Goal: Task Accomplishment & Management: Manage account settings

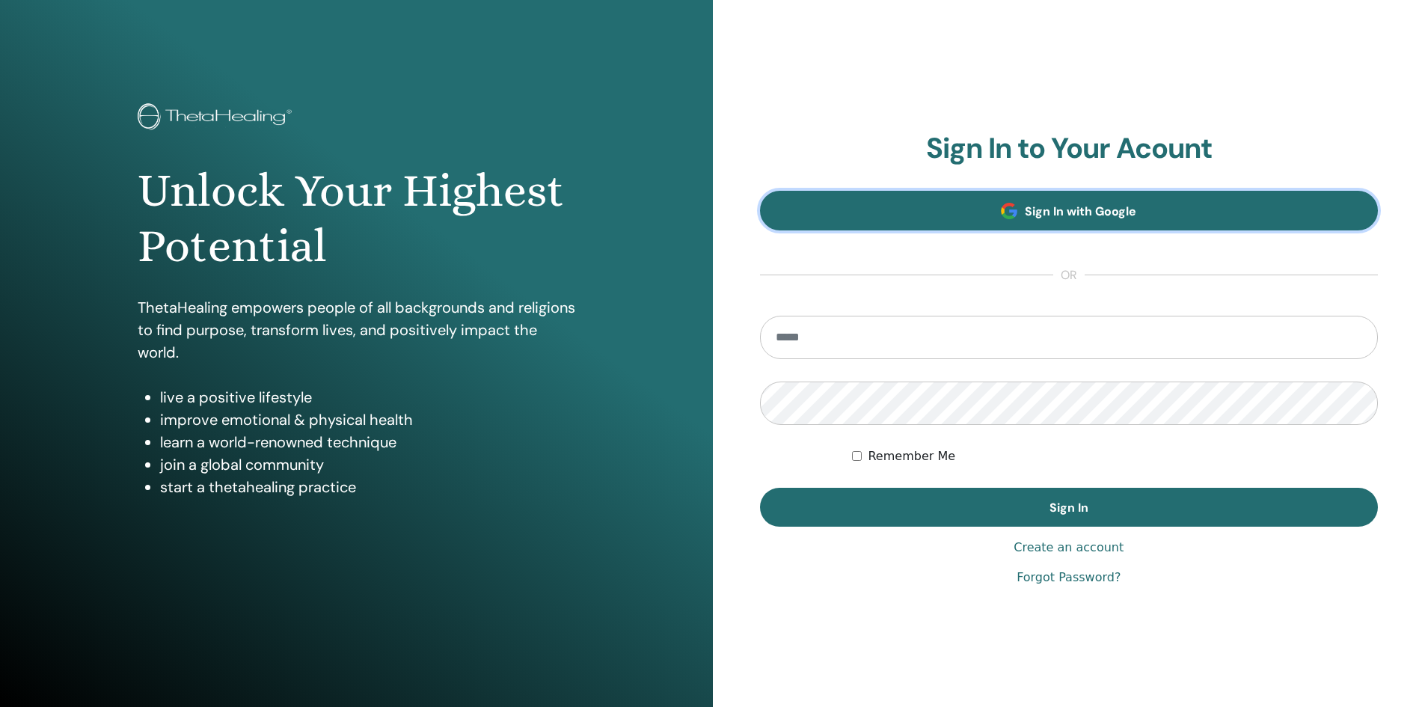
click at [971, 210] on link "Sign In with Google" at bounding box center [1069, 211] width 619 height 40
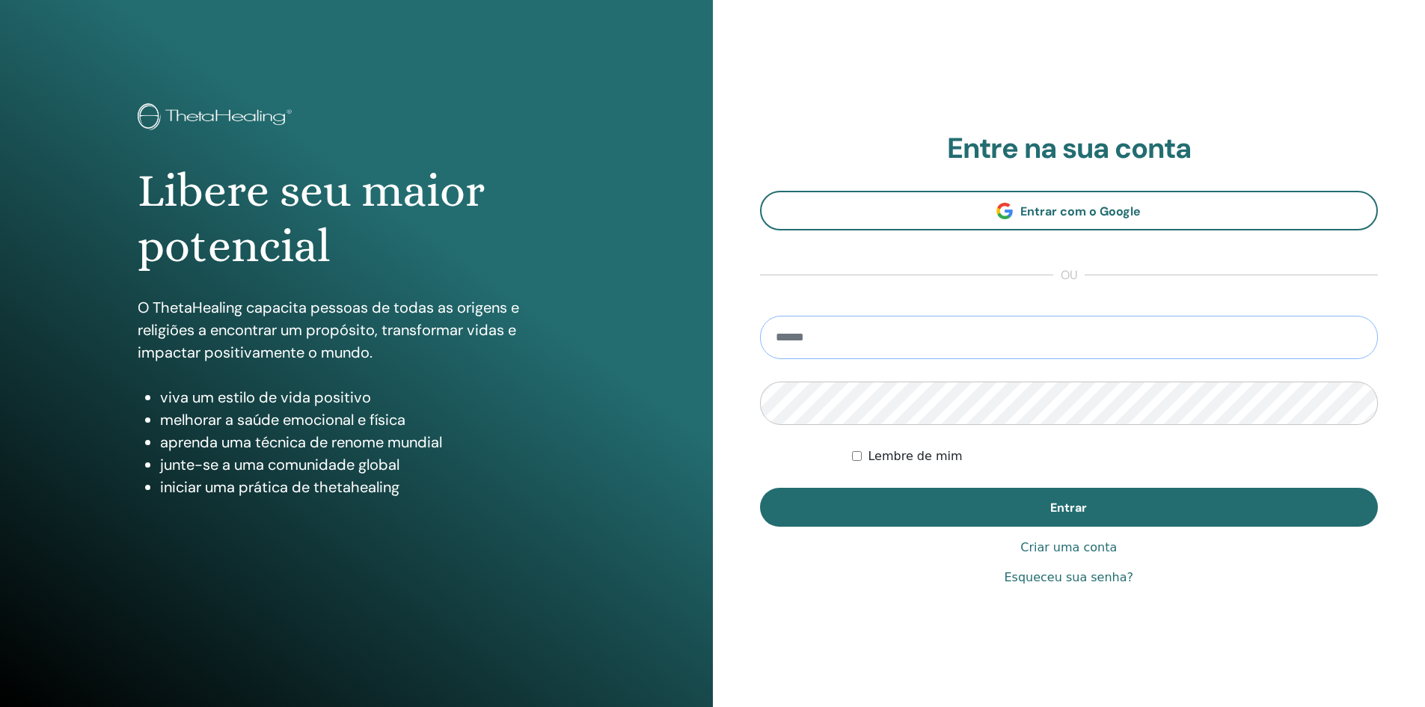
click at [848, 345] on input "email" at bounding box center [1069, 337] width 619 height 43
type input "**********"
click at [760, 488] on button "Entrar" at bounding box center [1069, 507] width 619 height 39
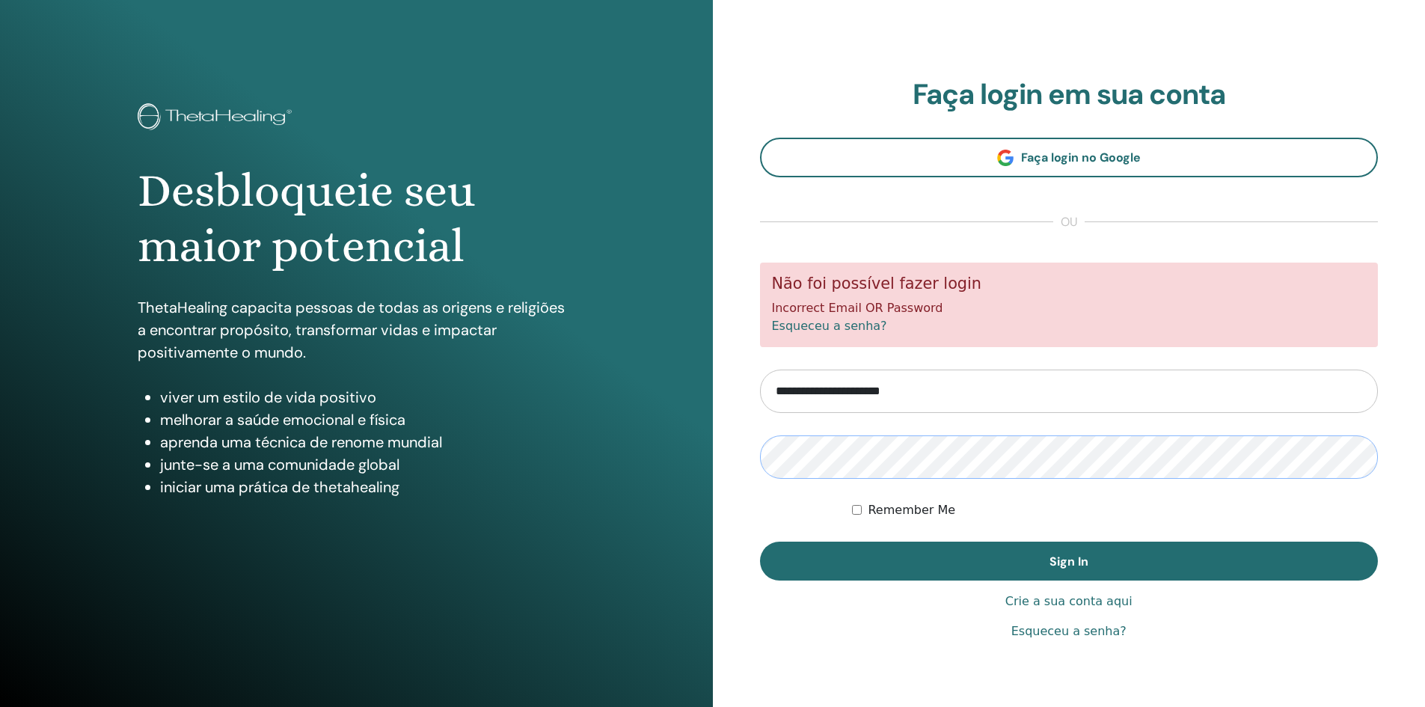
click at [760, 542] on button "Sign In" at bounding box center [1069, 561] width 619 height 39
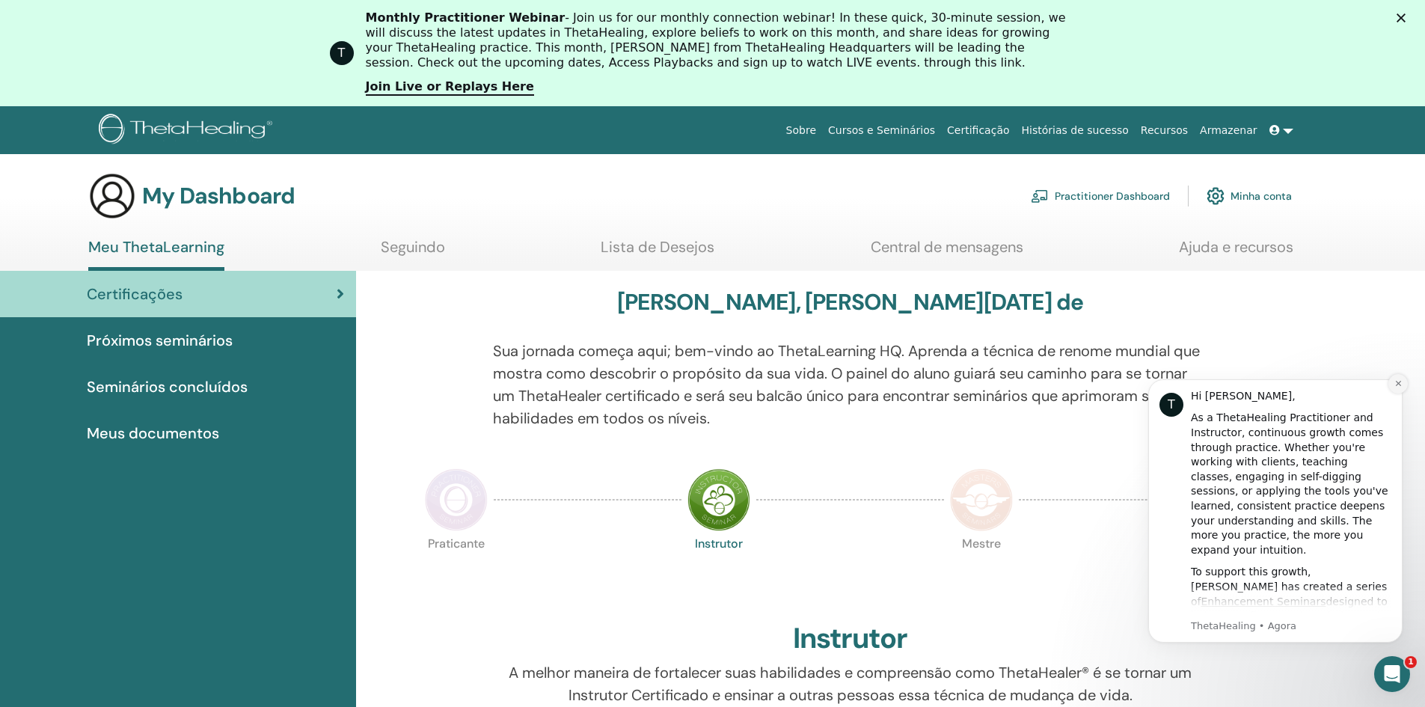
click at [1399, 388] on icon "Dismiss notification" at bounding box center [1399, 383] width 8 height 8
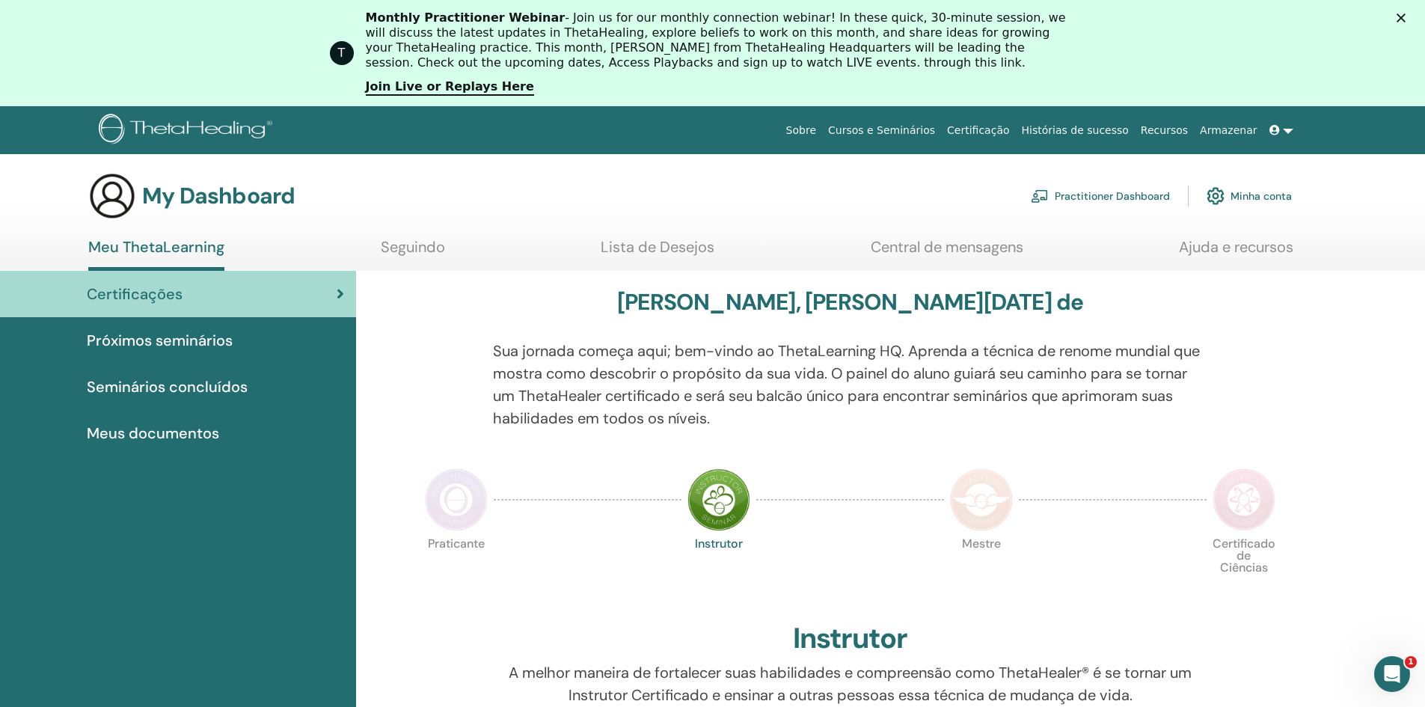
click at [289, 291] on div "Certificações" at bounding box center [178, 294] width 332 height 22
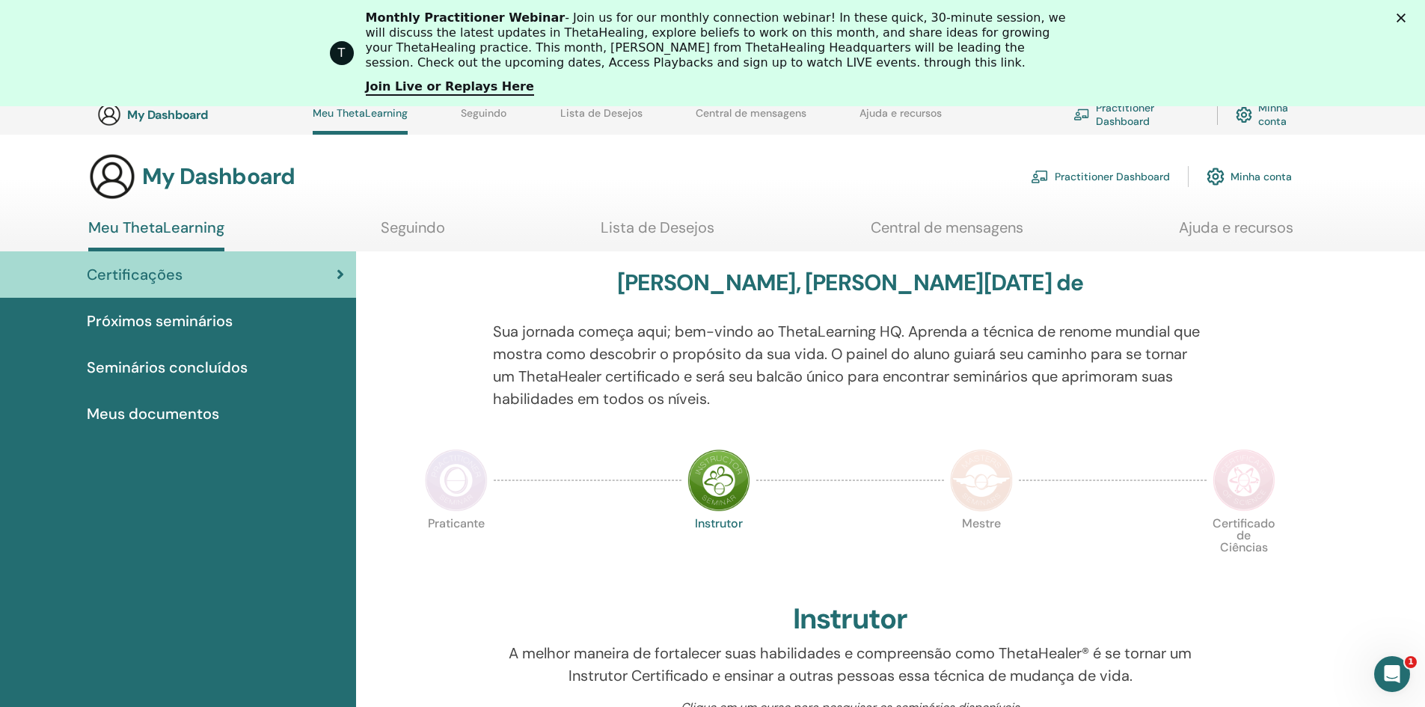
scroll to position [339, 0]
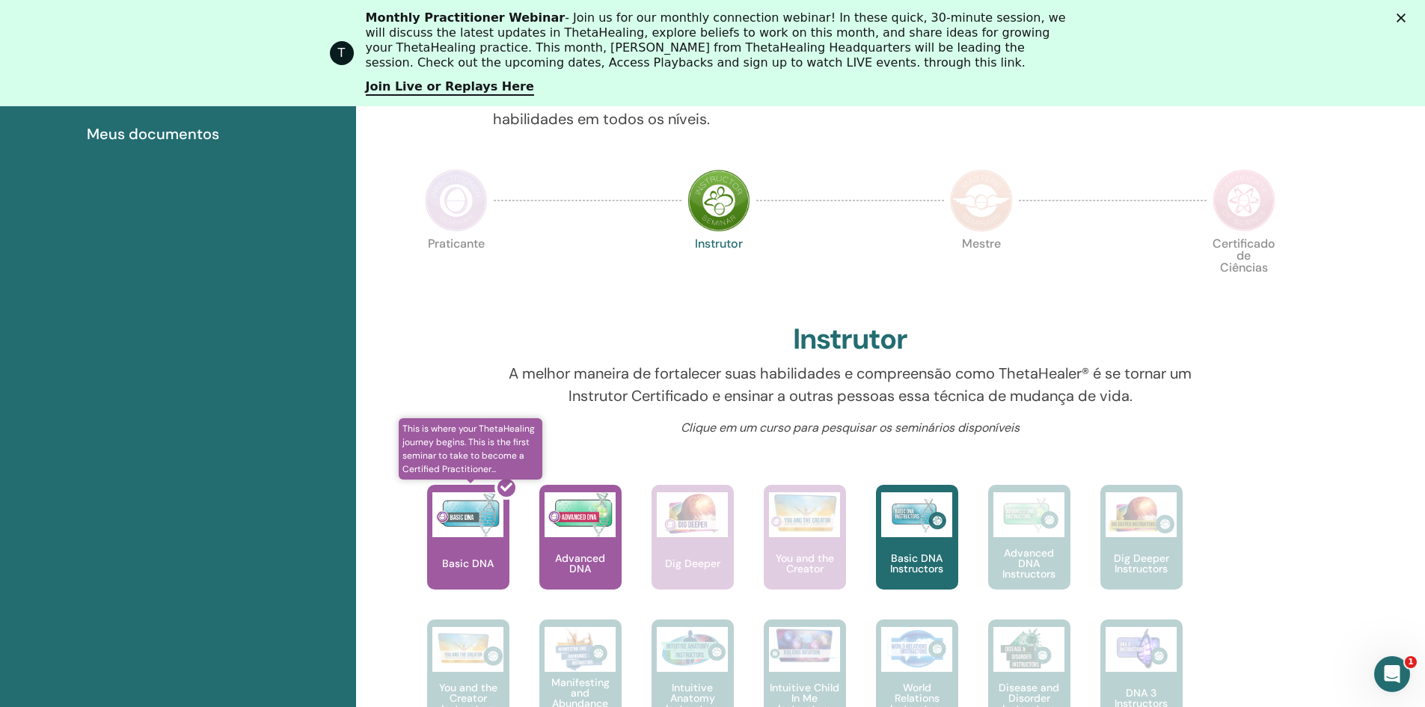
click at [474, 564] on div at bounding box center [477, 543] width 82 height 135
click at [466, 513] on div at bounding box center [477, 543] width 82 height 135
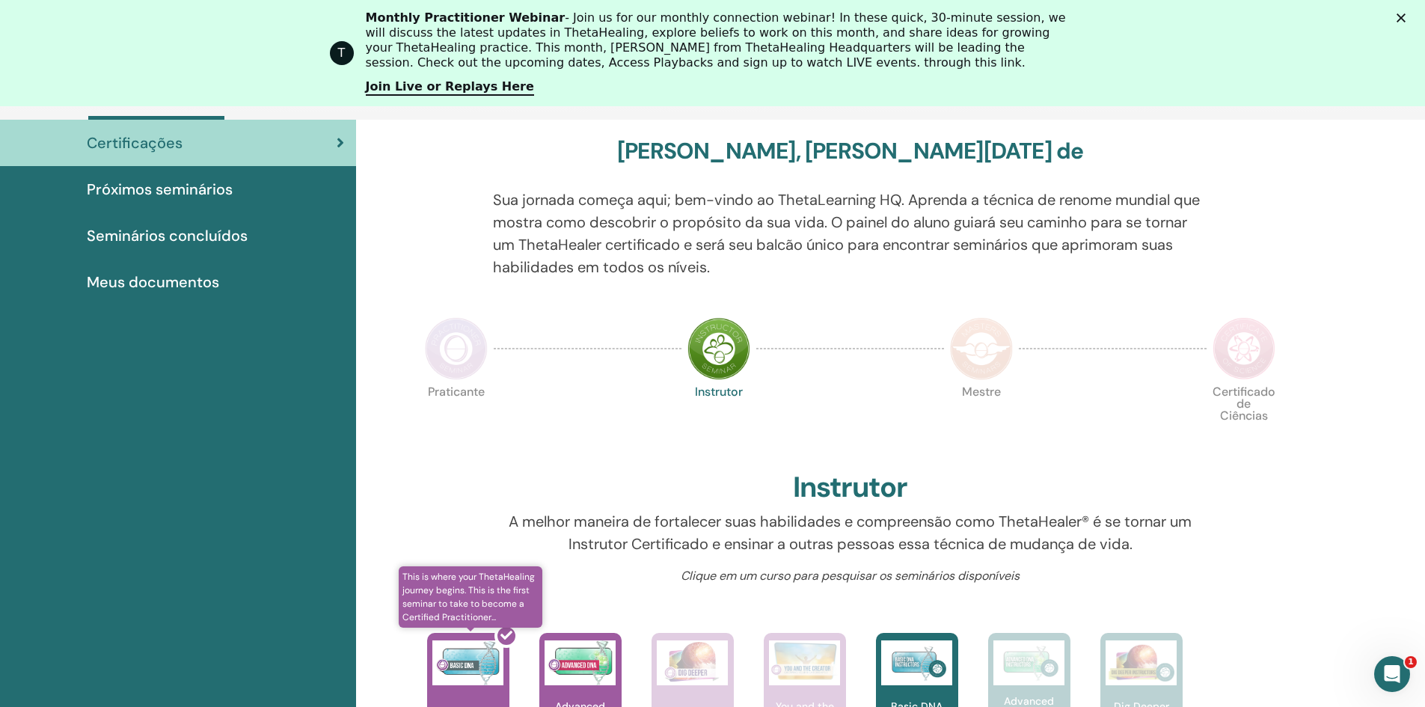
scroll to position [189, 0]
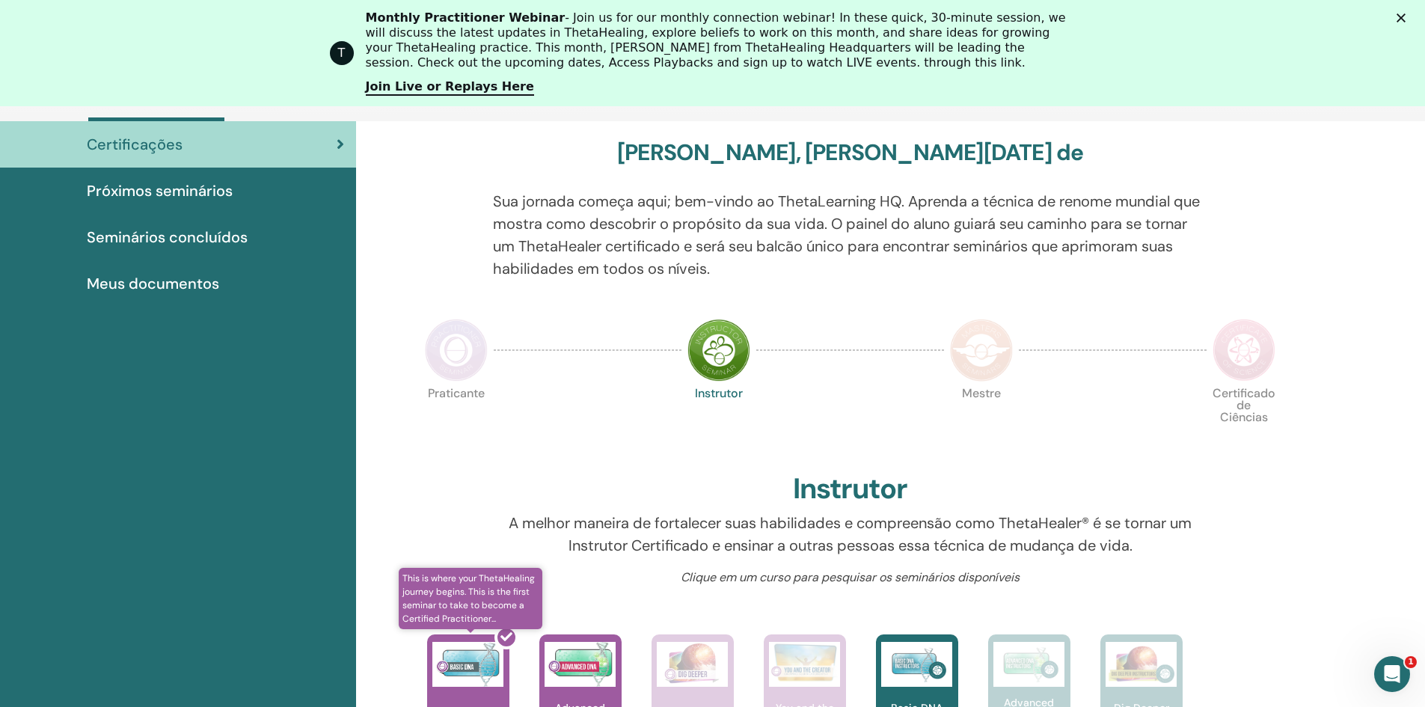
click at [507, 633] on icon at bounding box center [507, 637] width 12 height 12
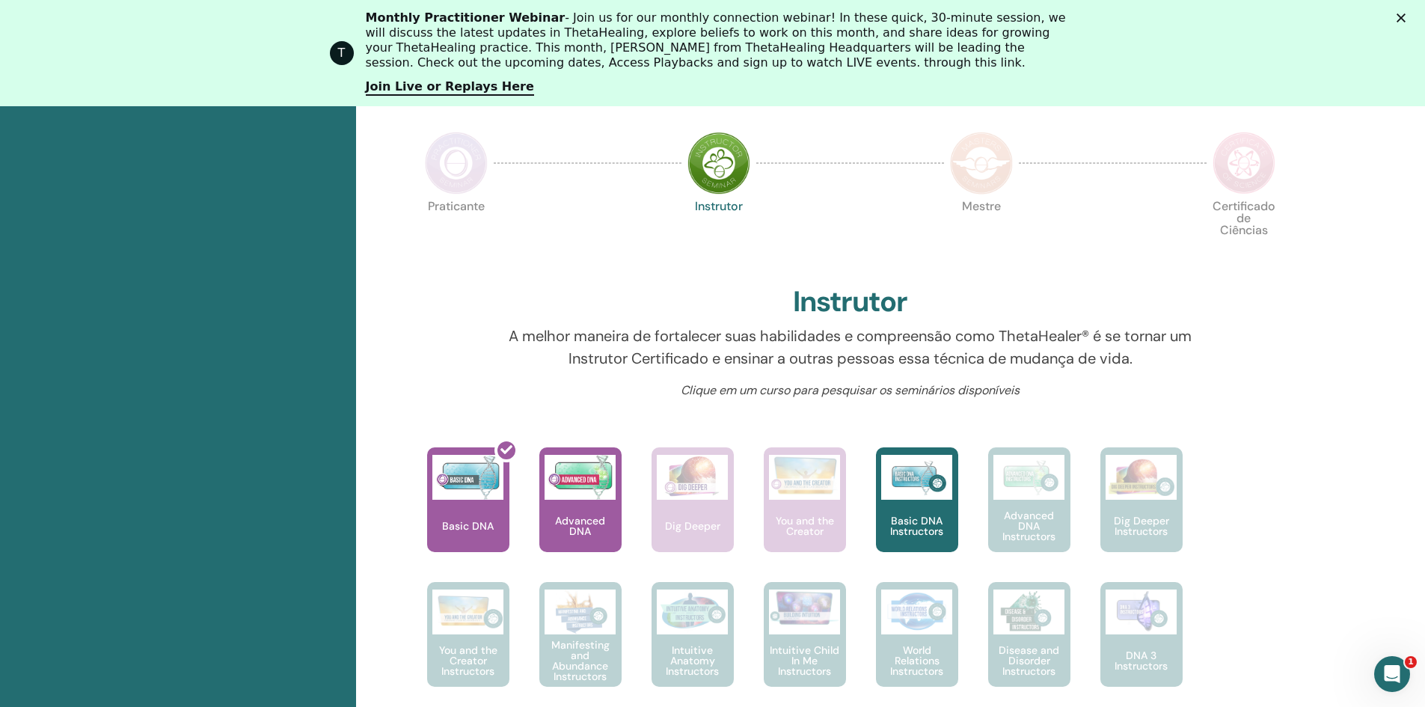
scroll to position [414, 0]
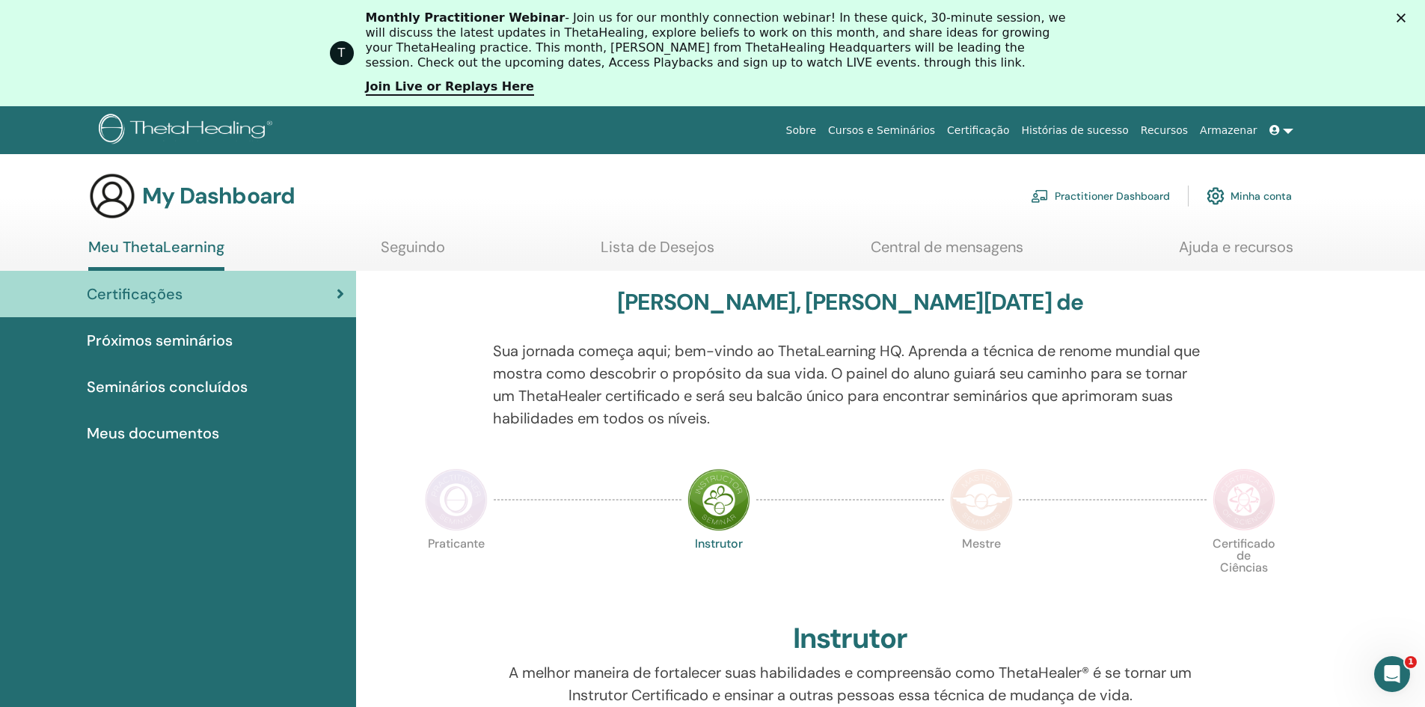
click at [1015, 126] on link "Certificação" at bounding box center [978, 131] width 74 height 28
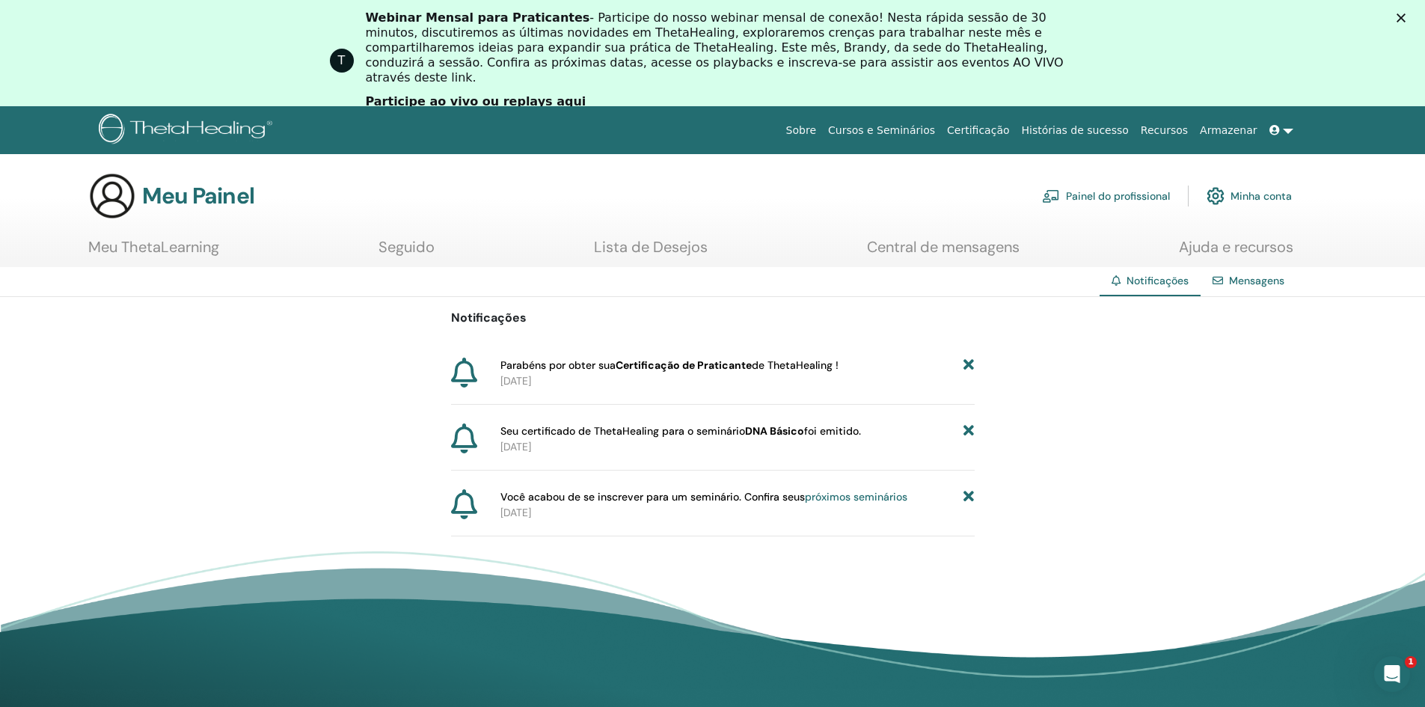
click at [459, 439] on icon at bounding box center [464, 438] width 26 height 30
click at [1231, 287] on font "Mensagens" at bounding box center [1256, 280] width 55 height 13
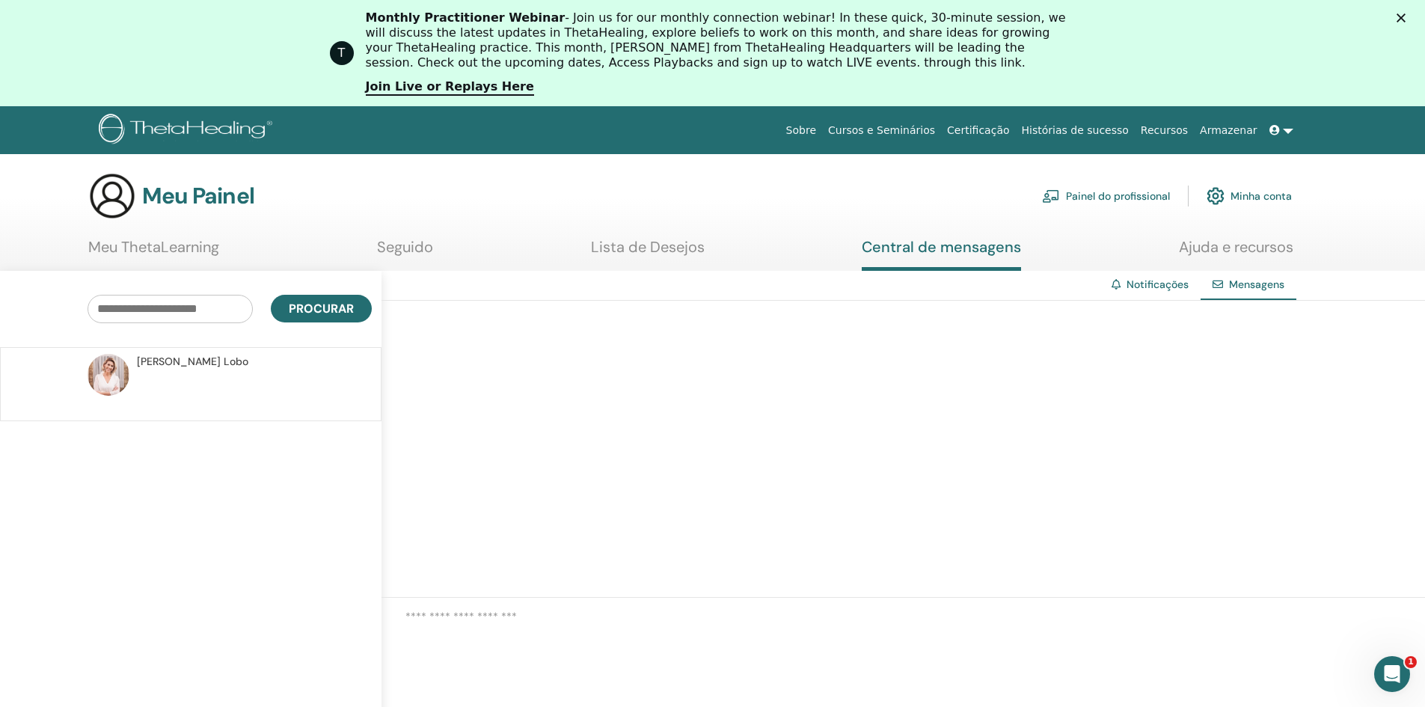
click at [1181, 293] on div "Notificações" at bounding box center [1150, 285] width 101 height 28
click at [1174, 286] on font "Notificações" at bounding box center [1158, 284] width 62 height 13
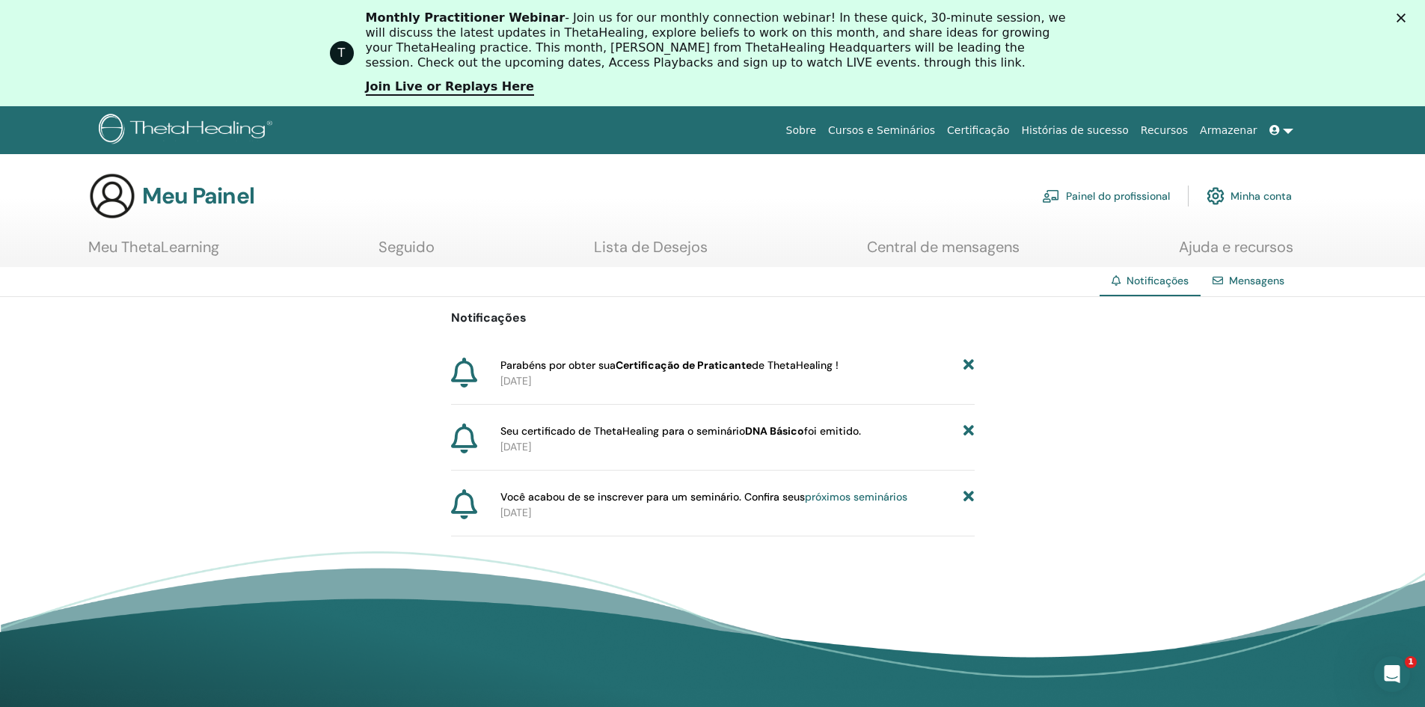
click at [1277, 196] on font "Minha conta" at bounding box center [1261, 196] width 61 height 13
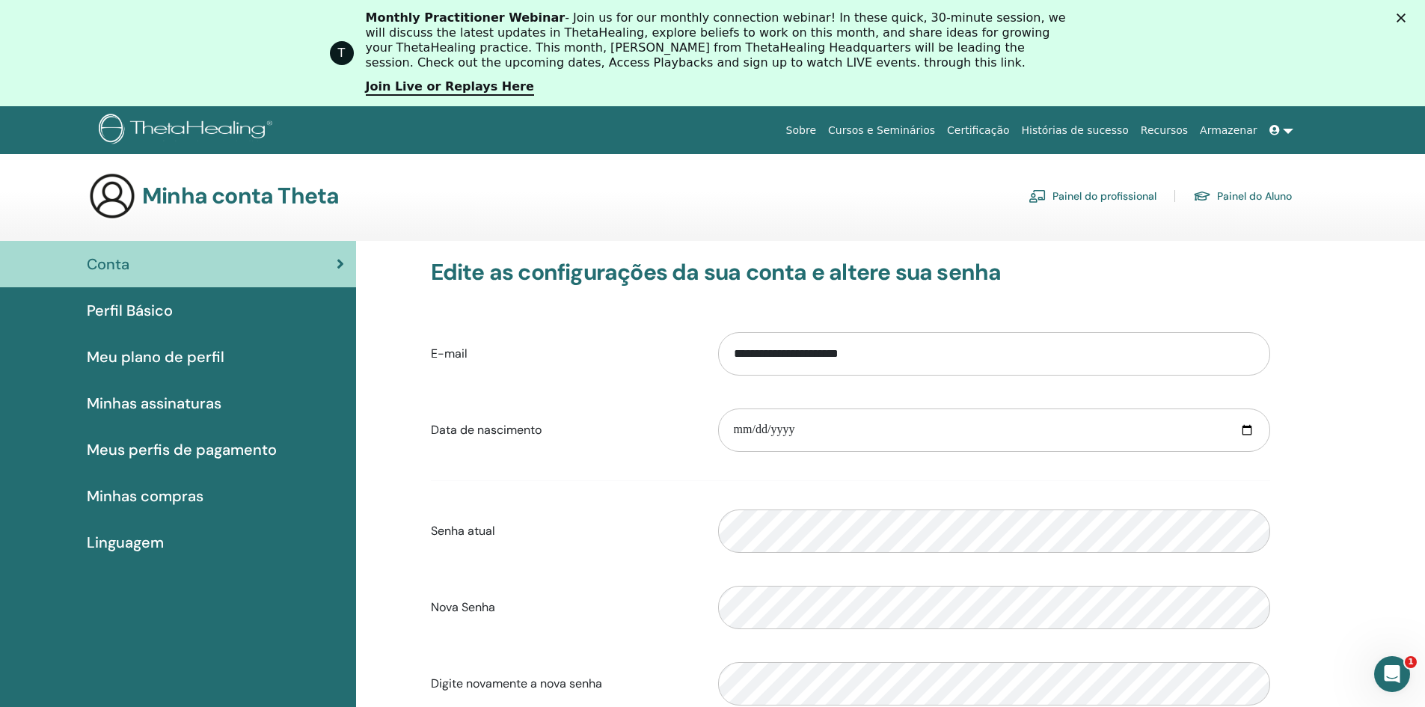
click at [1253, 197] on font "Painel do Aluno" at bounding box center [1254, 196] width 75 height 13
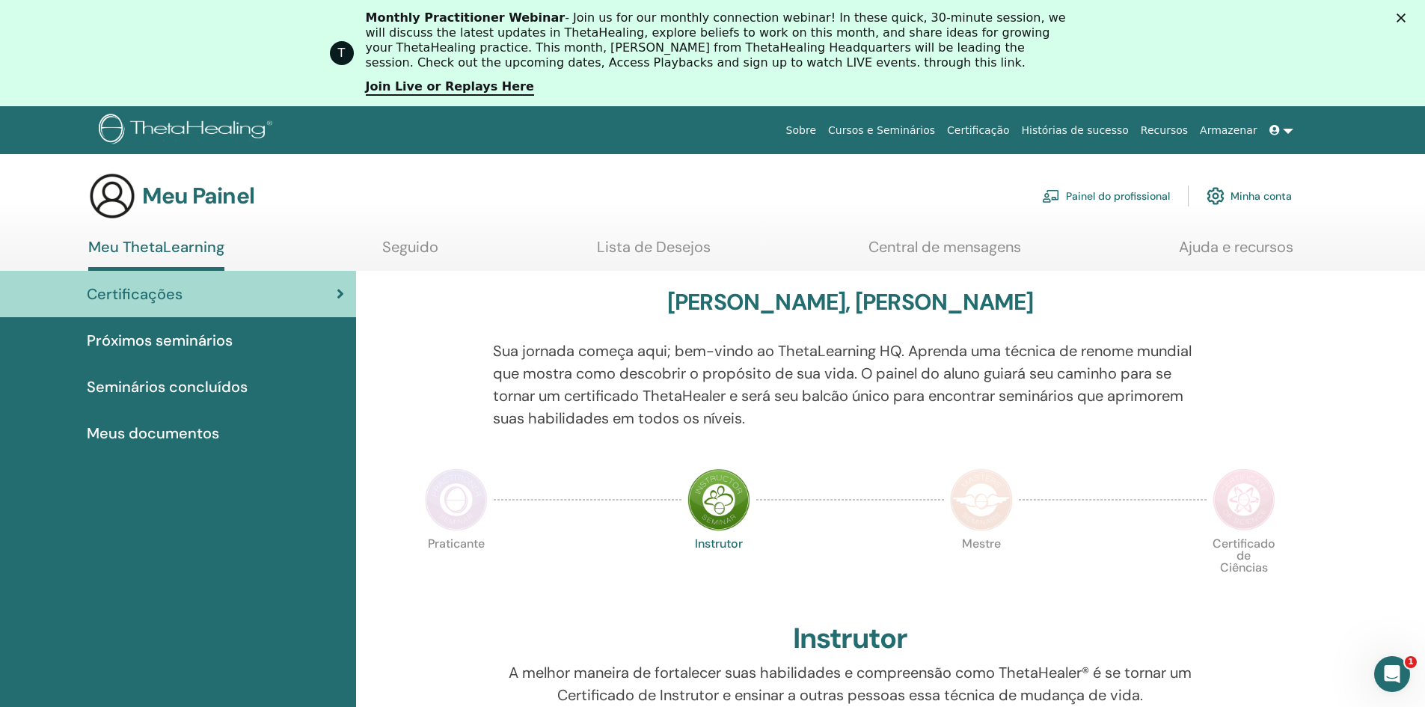
click at [216, 386] on font "Seminários concluídos" at bounding box center [167, 386] width 161 height 19
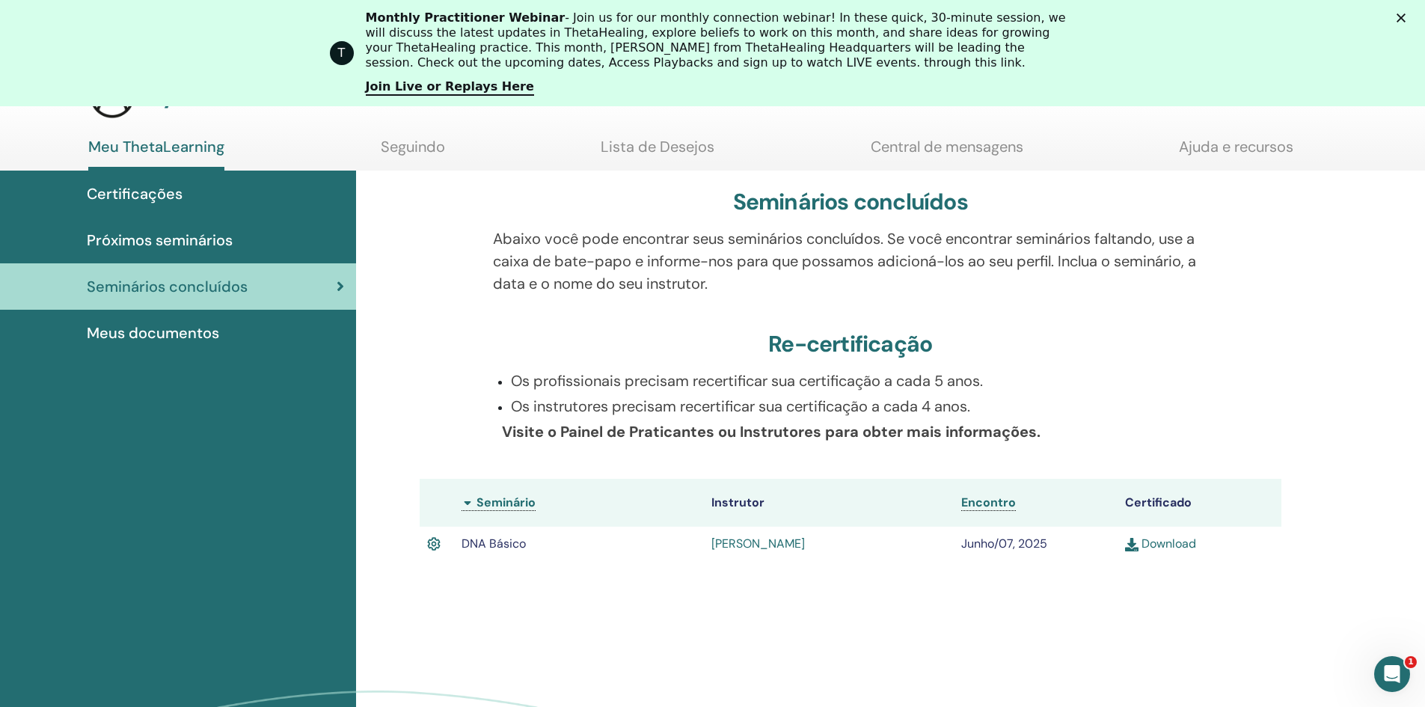
scroll to position [339, 0]
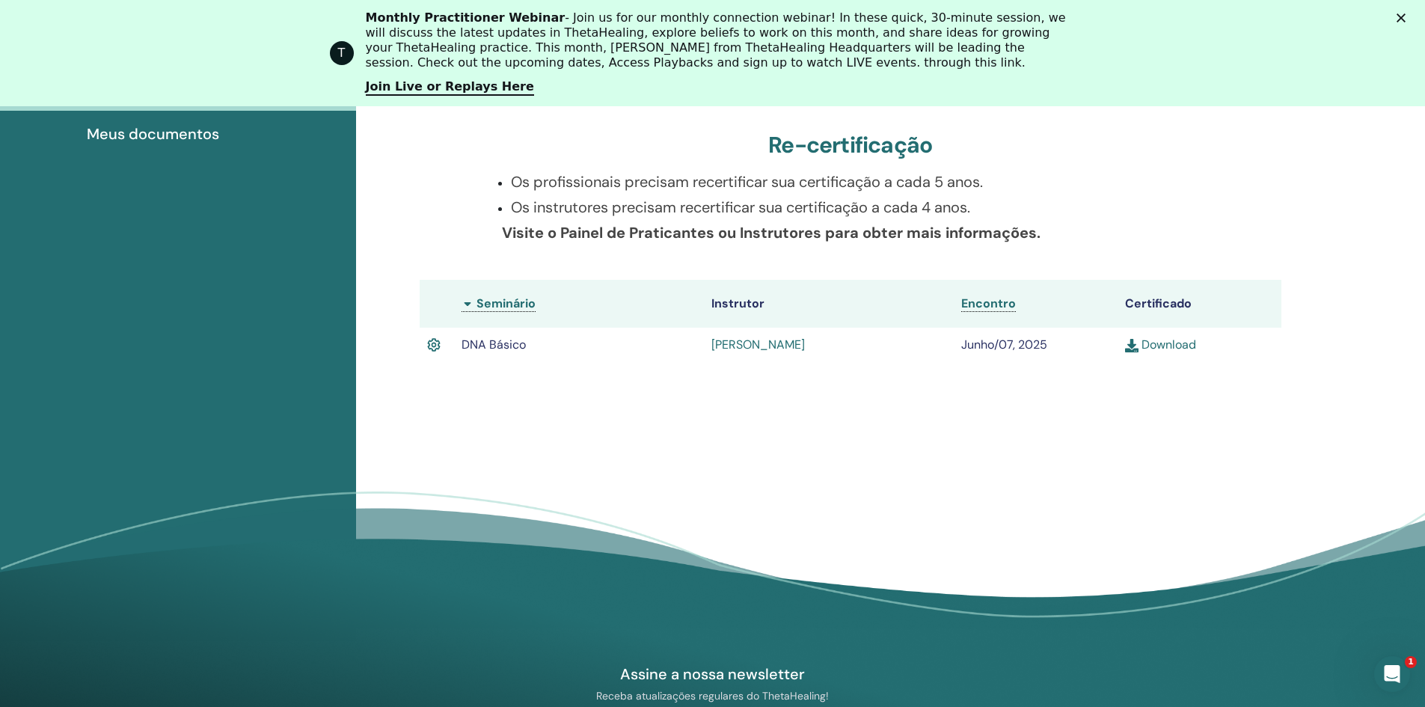
click at [1157, 340] on link "Download" at bounding box center [1160, 345] width 71 height 16
